Goal: Information Seeking & Learning: Learn about a topic

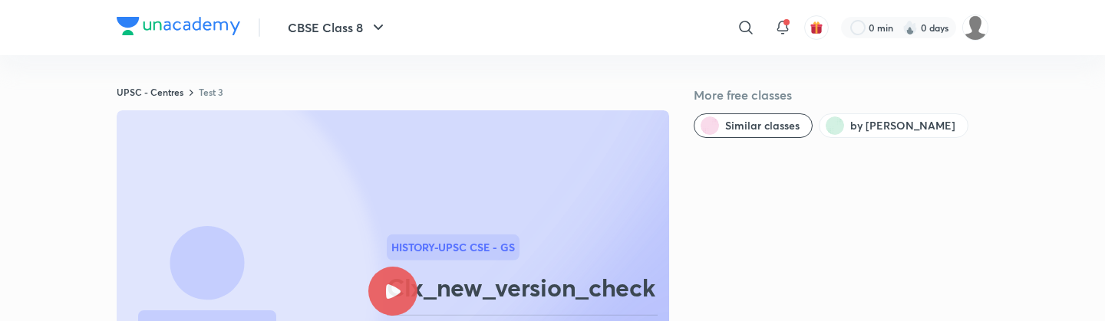
click at [398, 278] on div at bounding box center [392, 291] width 49 height 49
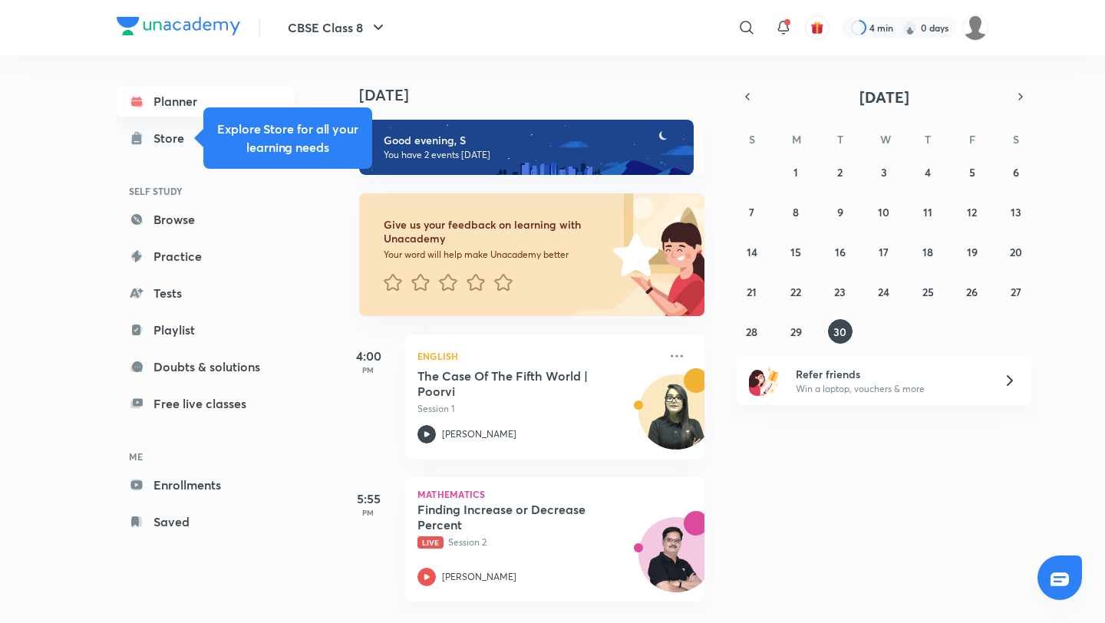
click at [184, 100] on link "Planner" at bounding box center [206, 101] width 178 height 31
click at [428, 532] on div "Finding Increase or Decrease Percent Live Session 2" at bounding box center [537, 526] width 241 height 48
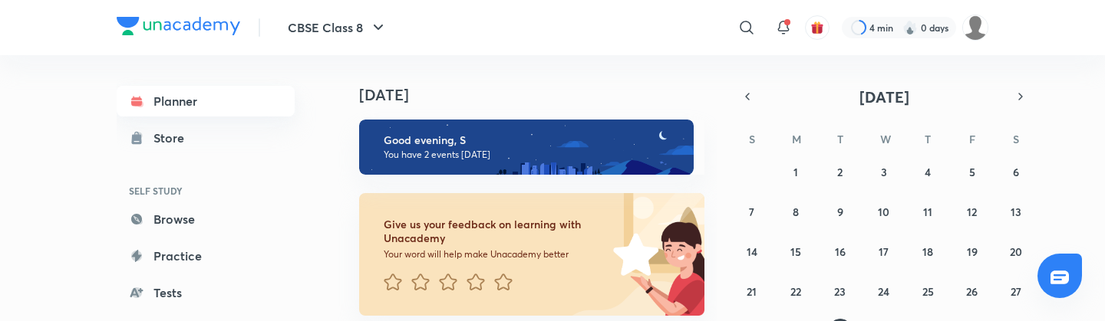
click at [237, 92] on link "Planner" at bounding box center [206, 101] width 178 height 31
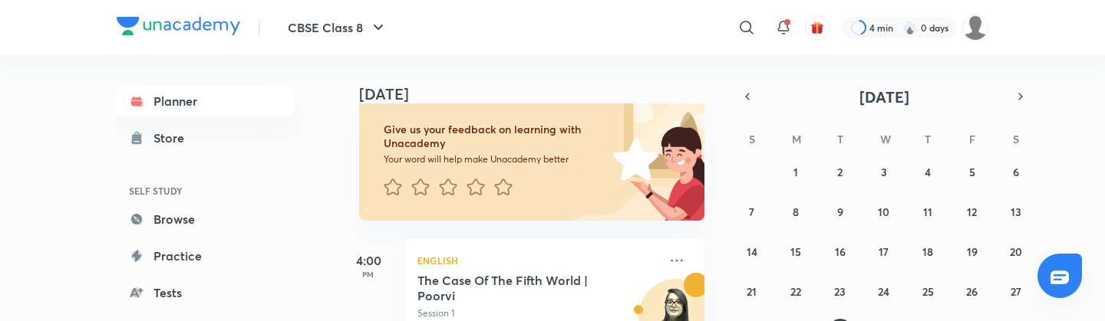
scroll to position [292, 0]
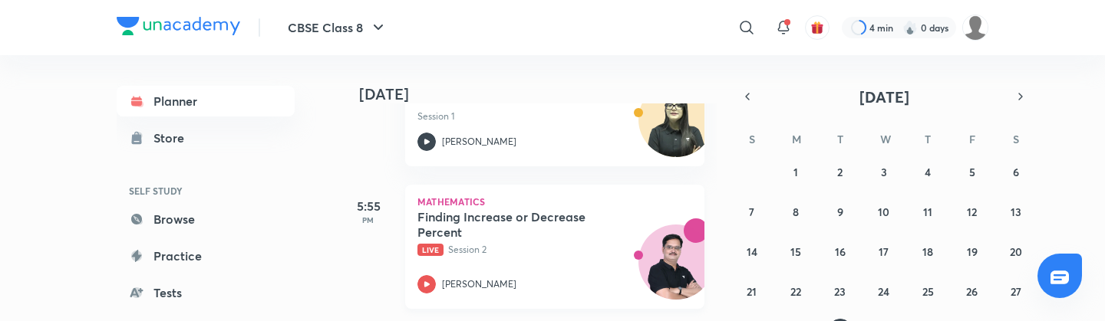
click at [469, 219] on h5 "Finding Increase or Decrease Percent" at bounding box center [512, 224] width 191 height 31
click at [969, 32] on img at bounding box center [975, 28] width 26 height 26
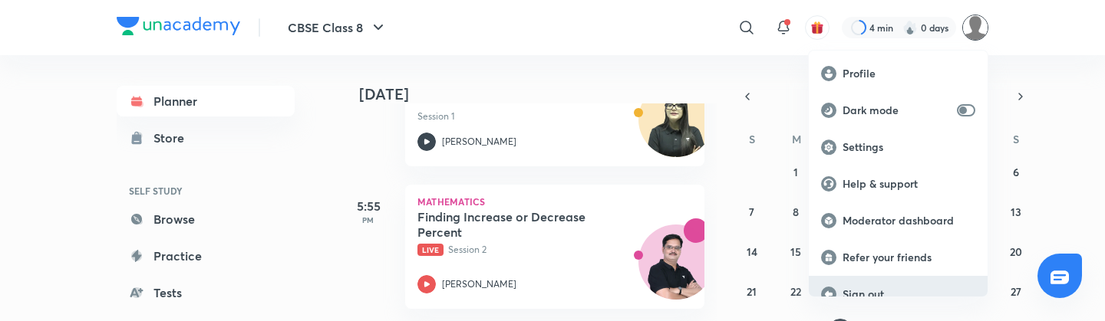
click at [881, 291] on p "Sign out" at bounding box center [908, 295] width 133 height 14
